Goal: Navigation & Orientation: Find specific page/section

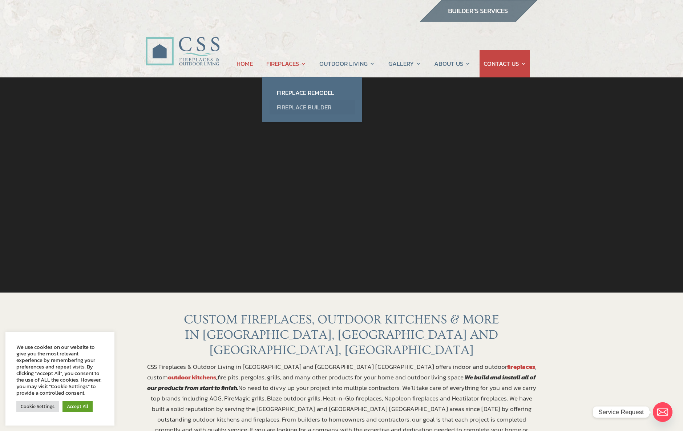
click at [317, 110] on link "Fireplace Builder" at bounding box center [312, 107] width 85 height 15
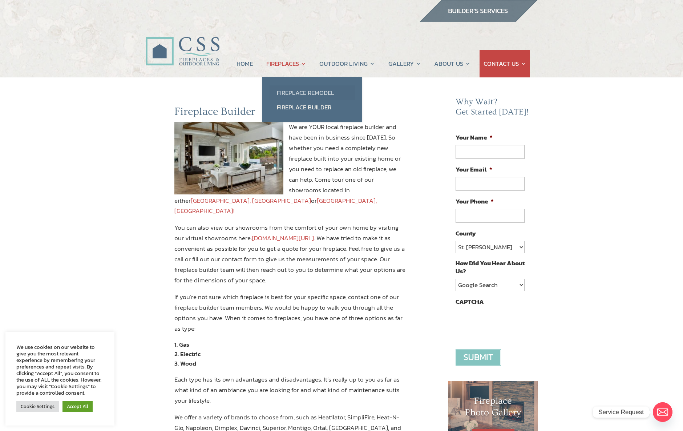
click at [297, 97] on link "Fireplace Remodel" at bounding box center [312, 92] width 85 height 15
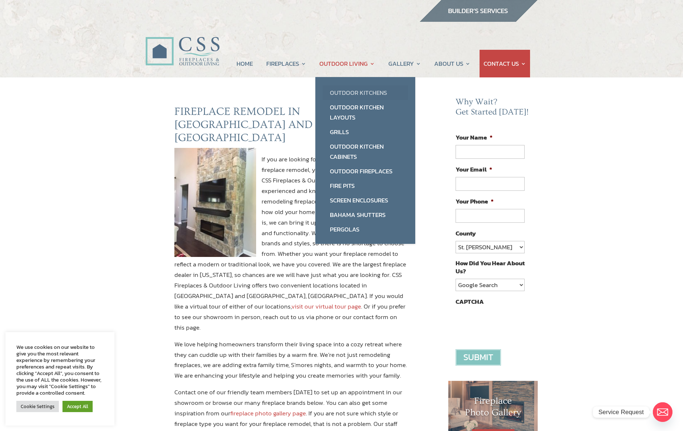
click at [360, 90] on link "Outdoor Kitchens" at bounding box center [365, 92] width 85 height 15
